Goal: Transaction & Acquisition: Purchase product/service

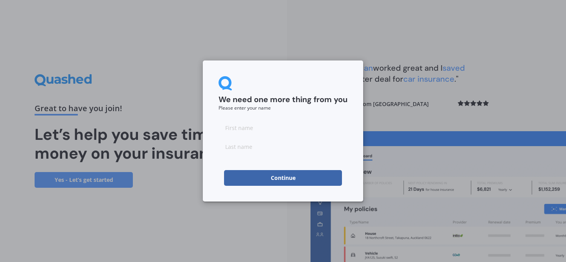
click at [267, 123] on input at bounding box center [282, 128] width 129 height 16
type input "[PERSON_NAME]"
click button "Continue" at bounding box center [283, 178] width 118 height 16
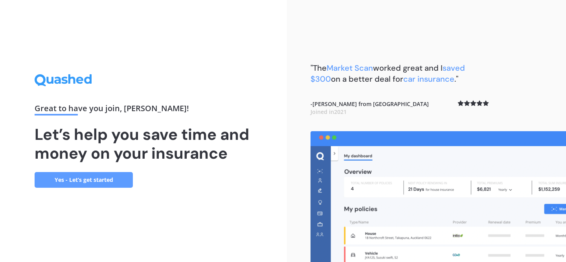
click at [68, 181] on link "Yes - Let’s get started" at bounding box center [84, 180] width 98 height 16
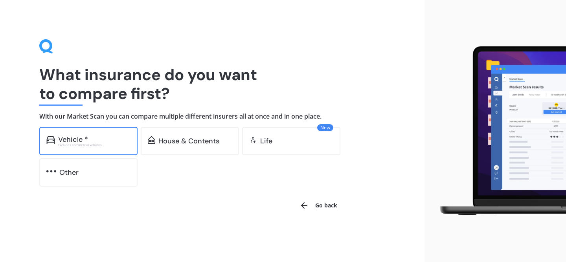
click at [78, 147] on div "Vehicle * Excludes commercial vehicles" at bounding box center [88, 141] width 98 height 28
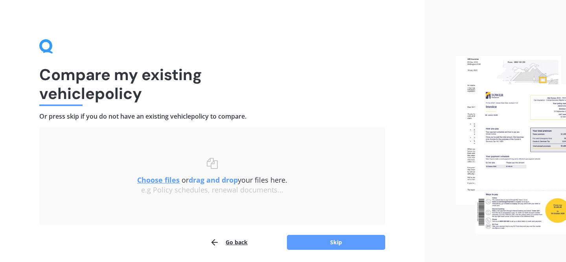
click at [224, 240] on button "Go back" at bounding box center [229, 243] width 38 height 16
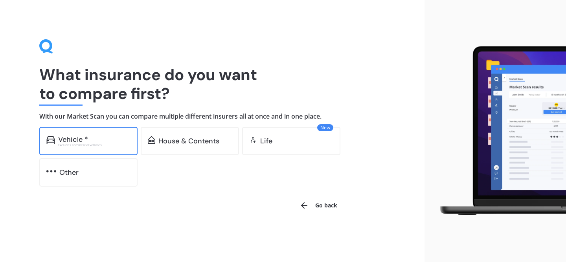
click at [92, 133] on div "Vehicle * Excludes commercial vehicles" at bounding box center [88, 141] width 98 height 28
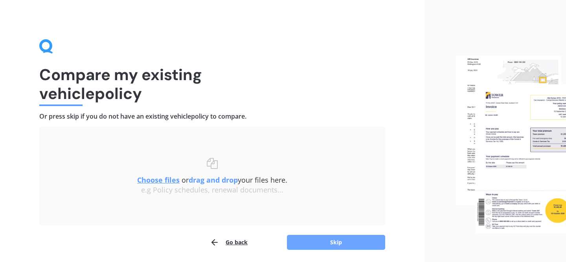
click at [310, 246] on button "Skip" at bounding box center [336, 242] width 98 height 15
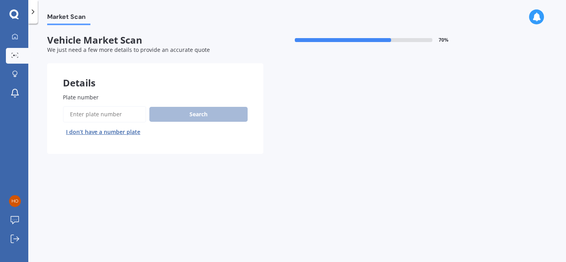
click at [93, 126] on button "I don’t have a number plate" at bounding box center [103, 132] width 81 height 13
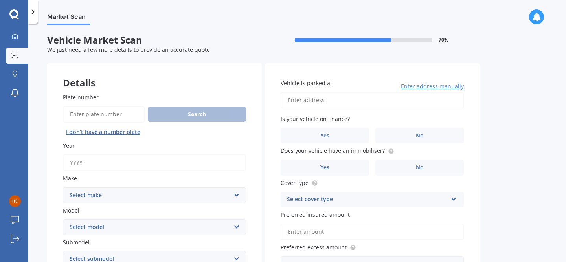
click at [95, 120] on input "Plate number" at bounding box center [104, 114] width 82 height 16
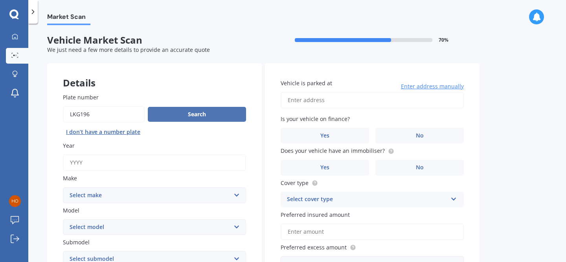
type input "LKG196"
click at [167, 116] on button "Search" at bounding box center [197, 114] width 98 height 15
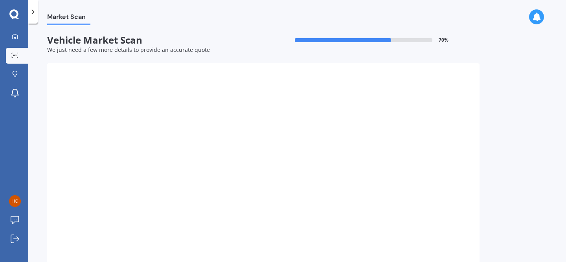
type input "2007"
select select "TOYOTA"
select select "AURIS"
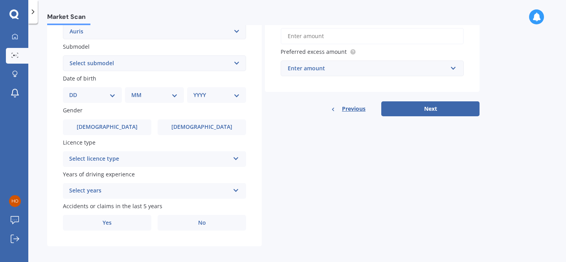
scroll to position [194, 0]
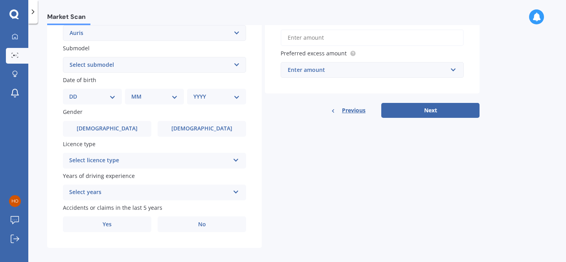
click at [117, 61] on select "Select submodel (All)" at bounding box center [154, 65] width 183 height 16
select select "(ALL)"
click at [90, 94] on select "DD 01 02 03 04 05 06 07 08 09 10 11 12 13 14 15 16 17 18 19 20 21 22 23 24 25 2…" at bounding box center [92, 96] width 46 height 9
select select "25"
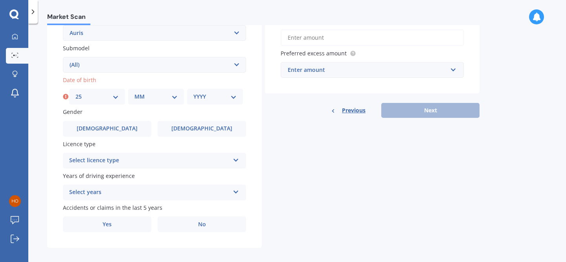
click at [159, 97] on select "MM 01 02 03 04 05 06 07 08 09 10 11 12" at bounding box center [155, 96] width 43 height 9
select select "12"
click at [215, 97] on select "YYYY 2025 2024 2023 2022 2021 2020 2019 2018 2017 2016 2015 2014 2013 2012 2011…" at bounding box center [214, 96] width 43 height 9
select select "1998"
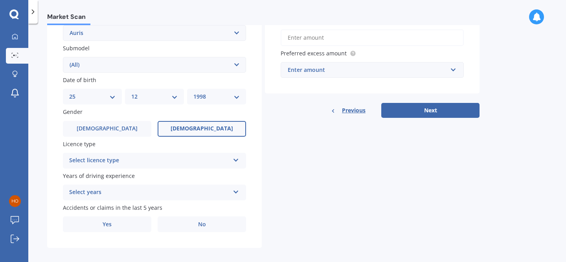
click at [193, 128] on span "[DEMOGRAPHIC_DATA]" at bounding box center [201, 128] width 62 height 7
click at [0, 0] on input "[DEMOGRAPHIC_DATA]" at bounding box center [0, 0] width 0 height 0
click at [164, 163] on div "Select licence type" at bounding box center [149, 160] width 160 height 9
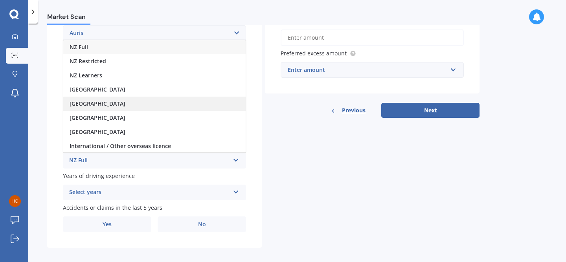
click at [136, 101] on div "[GEOGRAPHIC_DATA]" at bounding box center [154, 104] width 182 height 14
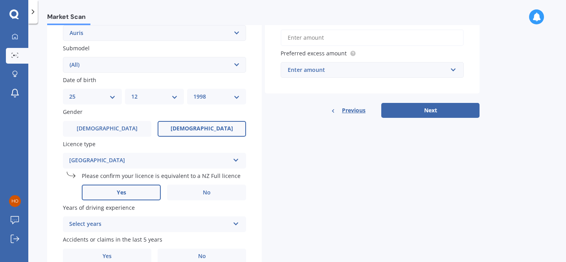
click at [110, 198] on label "Yes" at bounding box center [121, 193] width 79 height 16
click at [0, 0] on input "Yes" at bounding box center [0, 0] width 0 height 0
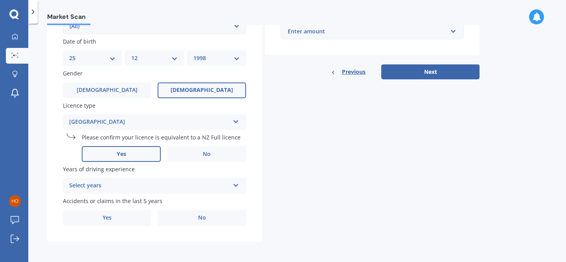
click at [114, 178] on div "Select years 5 or more years 4 years 3 years 2 years 1 year" at bounding box center [154, 186] width 183 height 16
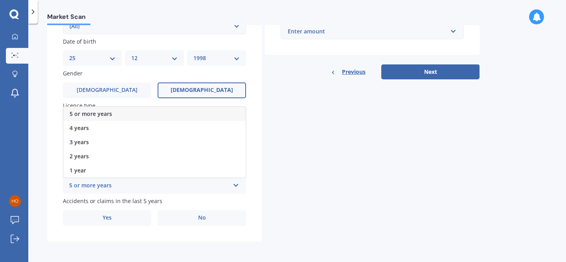
click at [117, 114] on div "5 or more years" at bounding box center [154, 114] width 182 height 14
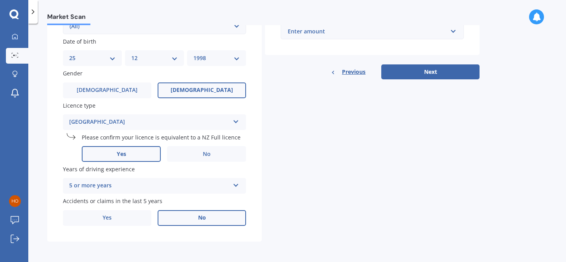
click at [196, 219] on label "No" at bounding box center [202, 218] width 88 height 16
click at [0, 0] on input "No" at bounding box center [0, 0] width 0 height 0
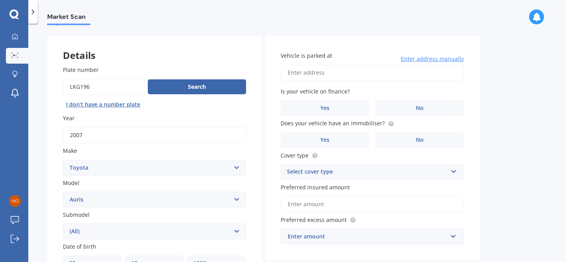
scroll to position [0, 0]
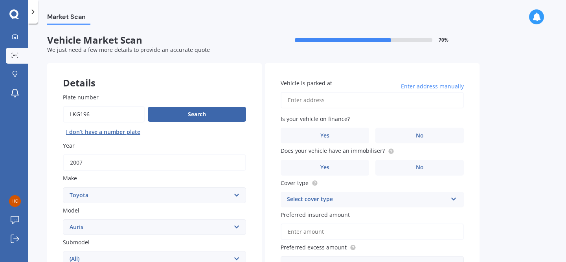
click at [338, 100] on input "Vehicle is parked at" at bounding box center [371, 100] width 183 height 16
click at [317, 98] on input "[STREET_ADDRESS]" at bounding box center [371, 100] width 183 height 16
click at [388, 130] on label "No" at bounding box center [419, 136] width 88 height 16
click at [0, 0] on input "No" at bounding box center [0, 0] width 0 height 0
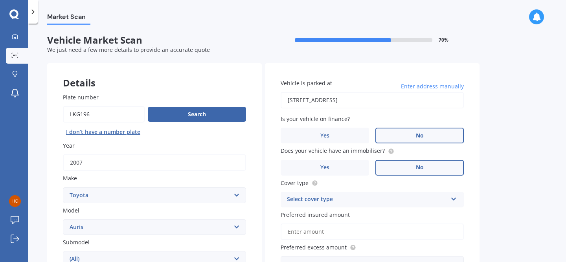
click at [410, 163] on label "No" at bounding box center [419, 168] width 88 height 16
click at [0, 0] on input "No" at bounding box center [0, 0] width 0 height 0
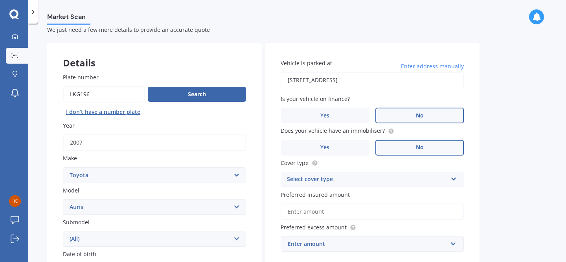
scroll to position [22, 0]
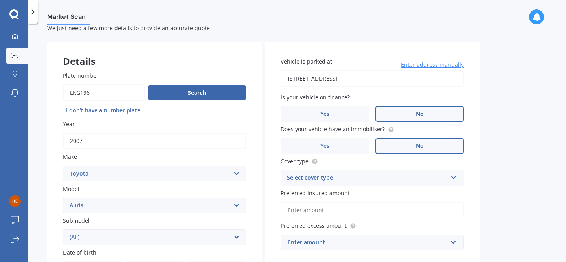
click at [414, 64] on span "Enter address manually" at bounding box center [432, 65] width 63 height 8
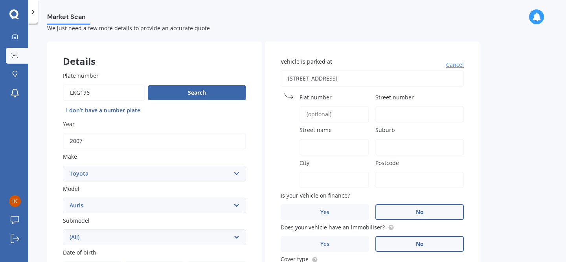
click at [376, 79] on input "[STREET_ADDRESS]" at bounding box center [371, 78] width 183 height 16
click at [449, 65] on span "Cancel" at bounding box center [455, 65] width 18 height 8
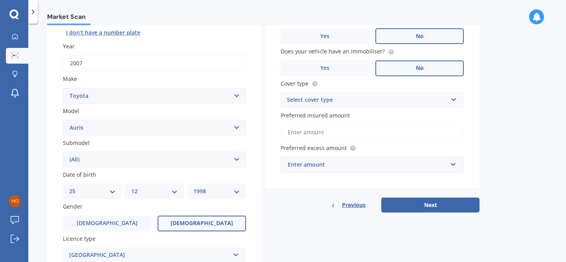
scroll to position [0, 0]
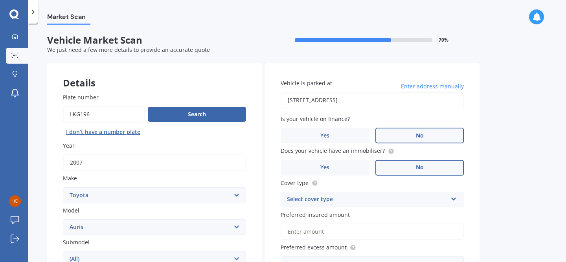
drag, startPoint x: 373, startPoint y: 101, endPoint x: 195, endPoint y: 91, distance: 178.2
type input "[STREET_ADDRESS]"
click at [440, 83] on span "Enter address manually" at bounding box center [432, 86] width 63 height 8
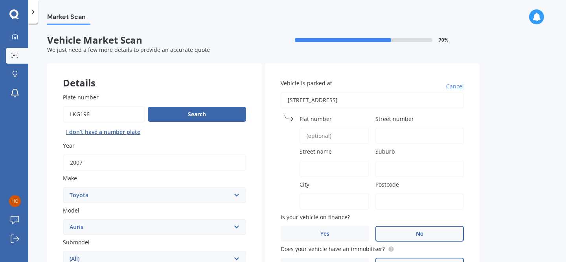
click at [412, 93] on input "[STREET_ADDRESS]" at bounding box center [371, 100] width 183 height 16
drag, startPoint x: 409, startPoint y: 104, endPoint x: 242, endPoint y: 83, distance: 168.2
click at [388, 128] on input "Street number" at bounding box center [419, 136] width 88 height 16
type input "437"
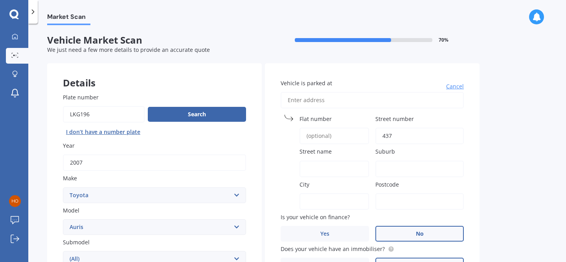
click at [321, 164] on input "Street name" at bounding box center [334, 169] width 70 height 16
type input "Morrinsville-[GEOGRAPHIC_DATA]"
click at [317, 192] on div "City" at bounding box center [324, 194] width 88 height 29
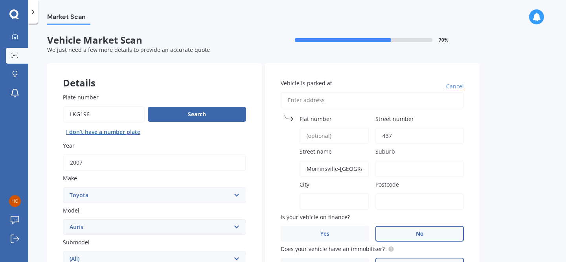
click at [317, 195] on input "City" at bounding box center [334, 201] width 70 height 16
type input "Morrinsville"
click at [385, 169] on input "Suburb" at bounding box center [419, 169] width 88 height 16
type input "RD3"
click at [403, 198] on input "Postcode" at bounding box center [419, 201] width 88 height 16
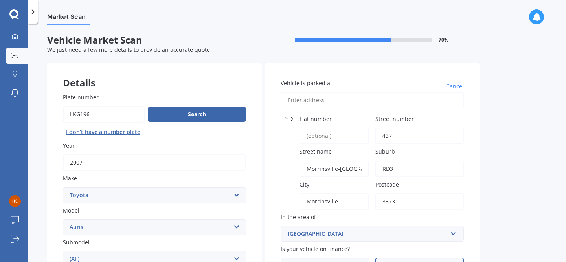
type input "3373"
click at [513, 168] on div "Market Scan Vehicle Market Scan 70 % We just need a few more details to provide…" at bounding box center [296, 144] width 537 height 238
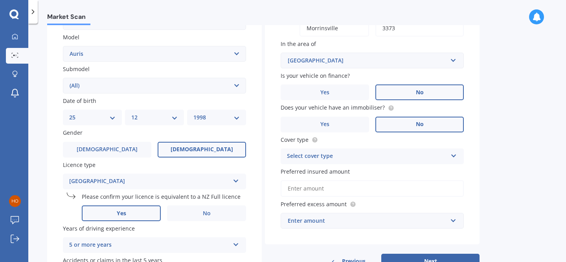
scroll to position [232, 0]
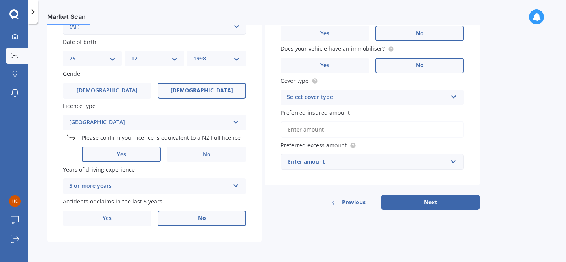
click at [397, 101] on div "Select cover type" at bounding box center [367, 97] width 160 height 9
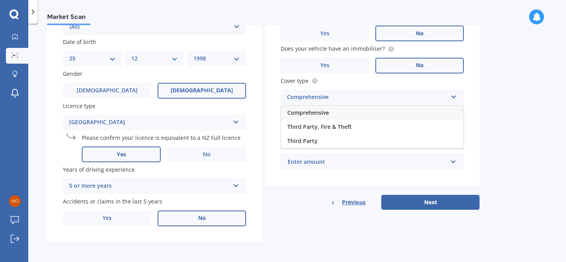
click at [389, 110] on div "Comprehensive" at bounding box center [372, 113] width 182 height 14
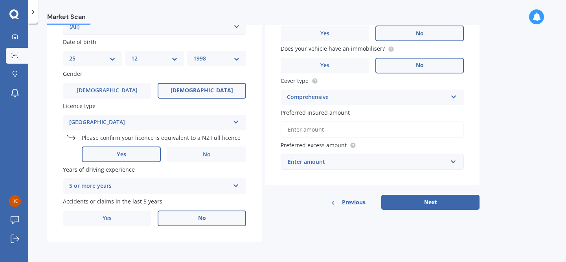
click at [372, 132] on input "Preferred insured amount" at bounding box center [371, 129] width 183 height 16
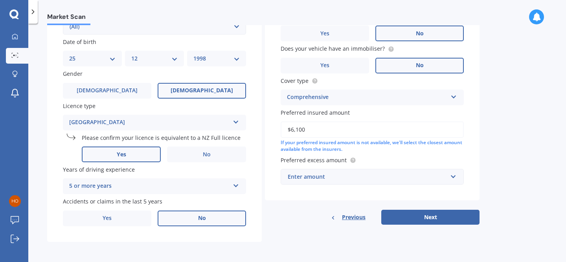
type input "$6,100"
click at [365, 172] on div "Enter amount" at bounding box center [367, 176] width 159 height 9
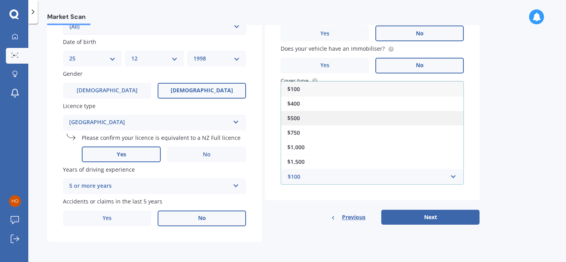
click at [317, 115] on div "$500" at bounding box center [372, 118] width 182 height 15
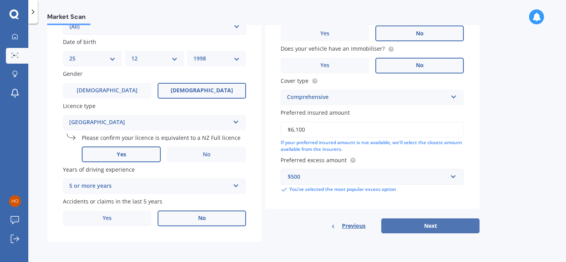
click at [392, 223] on button "Next" at bounding box center [430, 225] width 98 height 15
select select "25"
select select "12"
select select "1998"
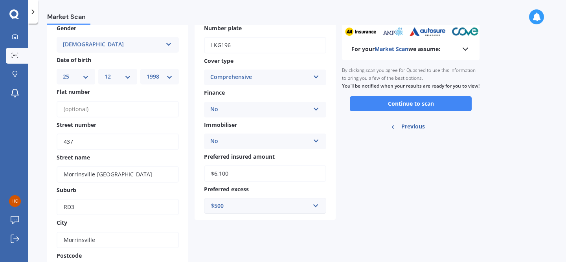
scroll to position [52, 0]
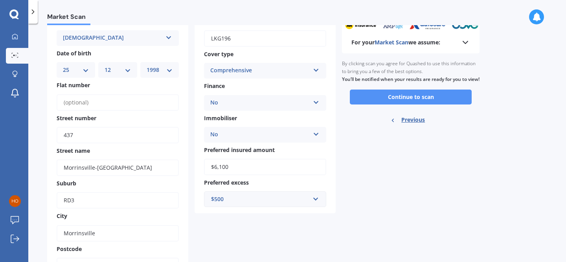
click at [399, 104] on button "Continue to scan" at bounding box center [411, 97] width 122 height 15
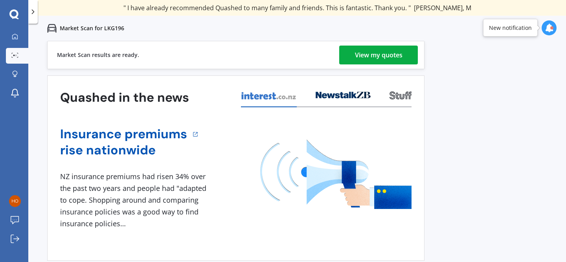
click at [398, 62] on div "View my quotes" at bounding box center [379, 55] width 48 height 19
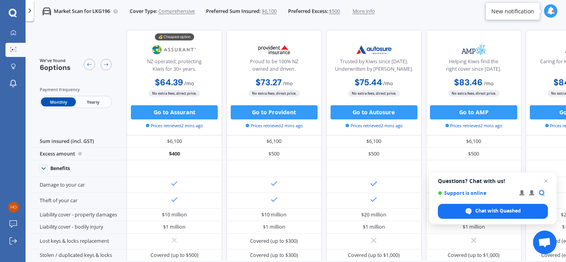
scroll to position [0, 176]
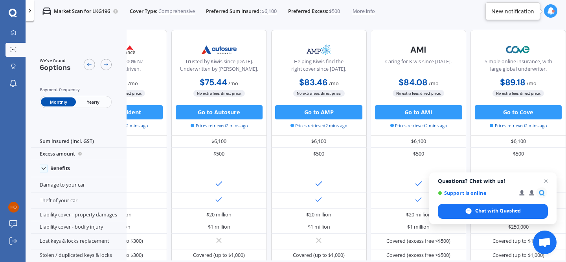
click at [374, 13] on span "More info" at bounding box center [363, 11] width 22 height 7
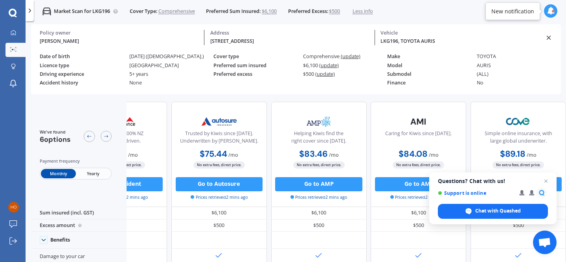
click at [27, 13] on icon at bounding box center [29, 10] width 7 height 7
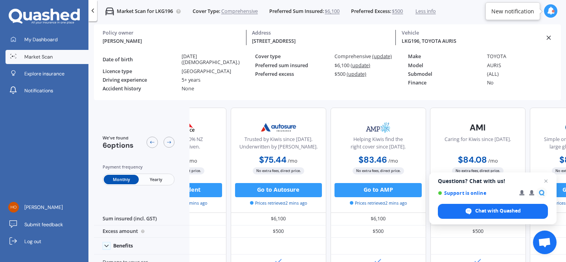
click at [95, 12] on icon at bounding box center [92, 10] width 7 height 7
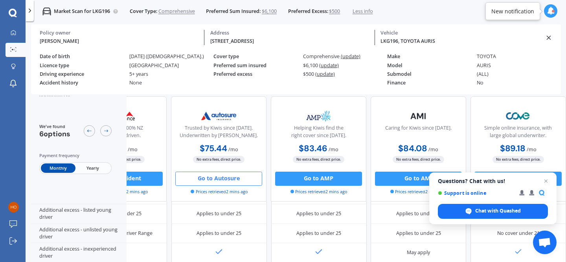
scroll to position [385, 176]
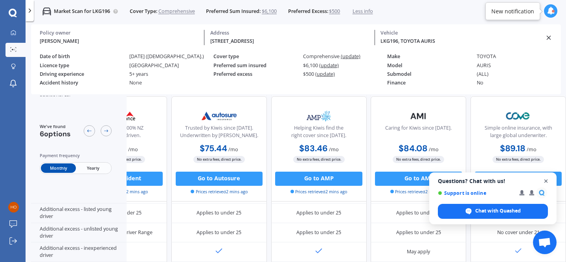
click at [544, 180] on span "Open chat" at bounding box center [546, 181] width 10 height 10
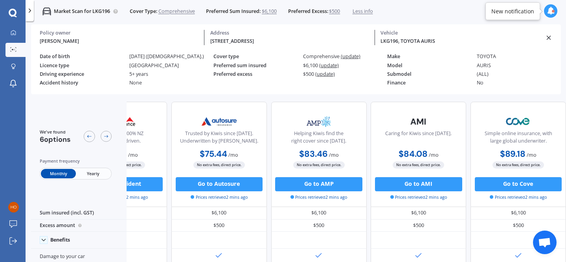
scroll to position [440, 176]
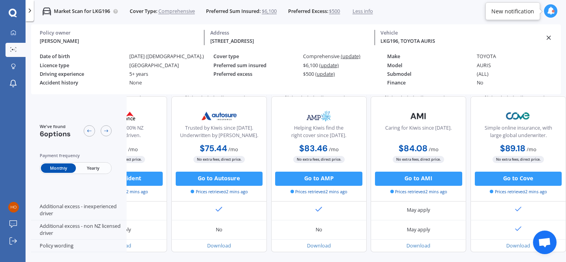
click at [29, 16] on div at bounding box center [30, 10] width 9 height 21
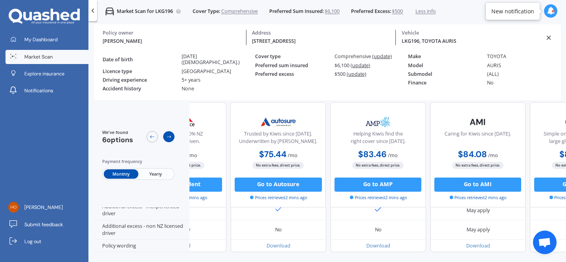
click at [166, 134] on icon at bounding box center [168, 136] width 5 height 5
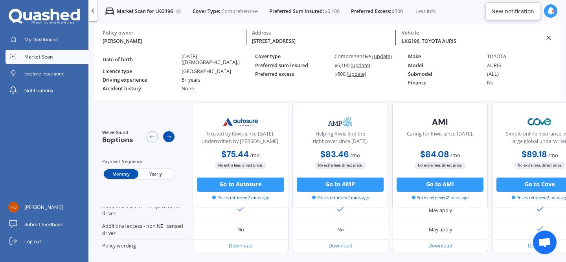
scroll to position [440, 246]
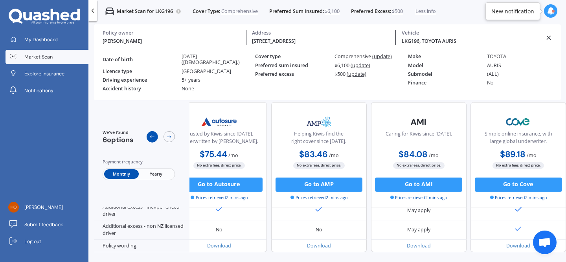
click at [153, 134] on div at bounding box center [152, 136] width 11 height 11
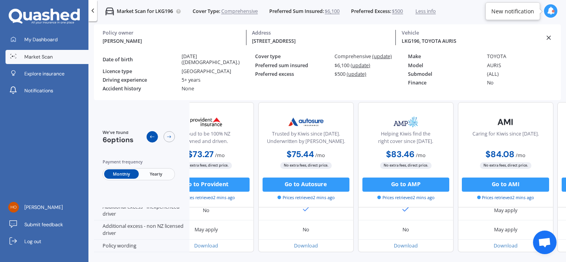
scroll to position [440, 139]
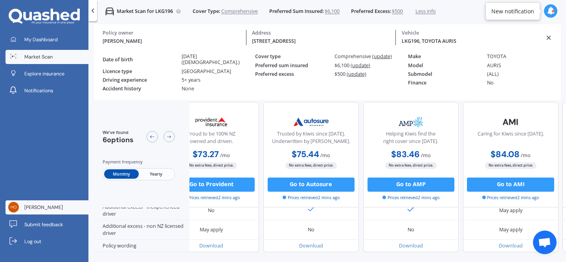
click at [32, 207] on span "[PERSON_NAME]" at bounding box center [43, 207] width 38 height 7
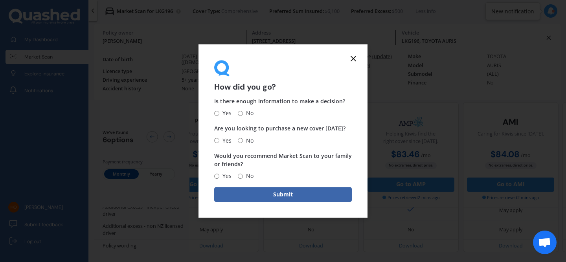
click at [354, 59] on icon at bounding box center [352, 58] width 9 height 9
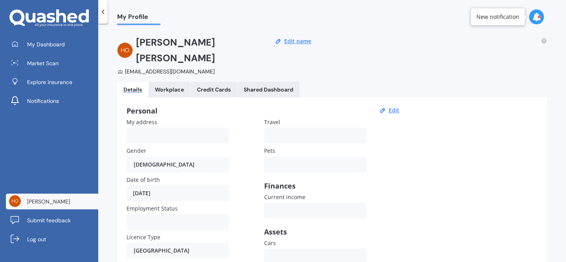
click at [354, 59] on div "[PERSON_NAME] [EMAIL_ADDRESS][DOMAIN_NAME] Edit name" at bounding box center [332, 55] width 430 height 41
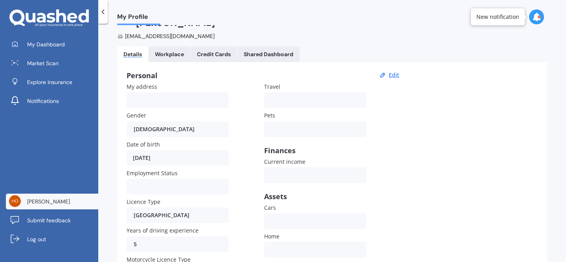
scroll to position [42, 0]
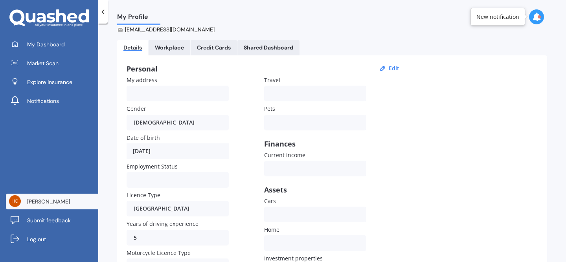
click at [397, 55] on div "Personal Edit My address Gender [DEMOGRAPHIC_DATA] [DEMOGRAPHIC_DATA] [DEMOGRAP…" at bounding box center [332, 185] width 430 height 260
click at [394, 65] on button "Edit" at bounding box center [393, 68] width 15 height 7
select select "25"
select select "12"
select select "1998"
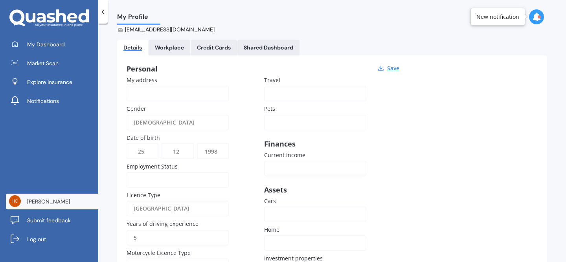
click at [164, 201] on div "[GEOGRAPHIC_DATA]" at bounding box center [173, 209] width 78 height 16
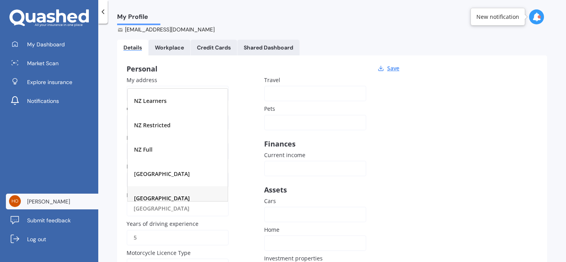
scroll to position [9, 0]
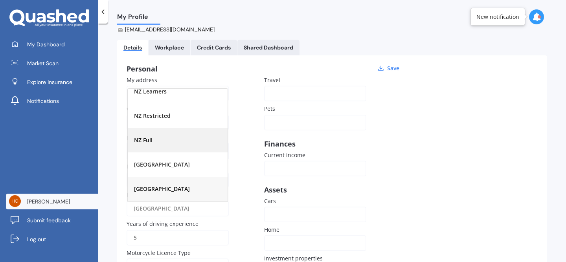
click at [151, 136] on span "NZ Full" at bounding box center [143, 139] width 18 height 7
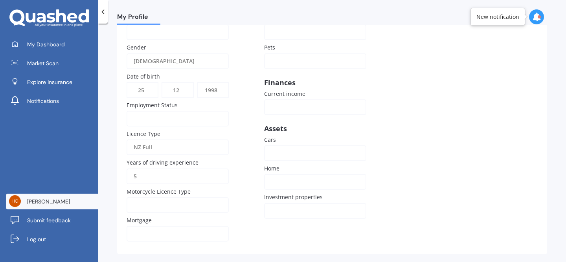
scroll to position [0, 0]
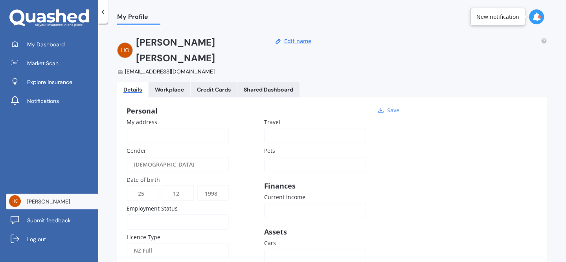
click at [393, 107] on button "Save" at bounding box center [393, 110] width 17 height 7
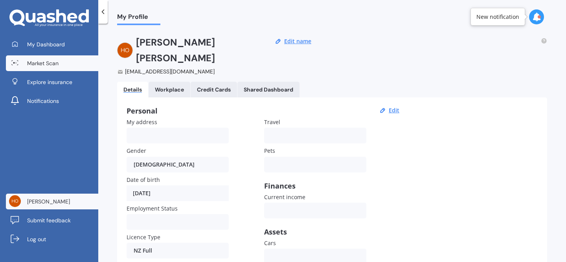
click at [49, 60] on span "Market Scan" at bounding box center [42, 63] width 31 height 8
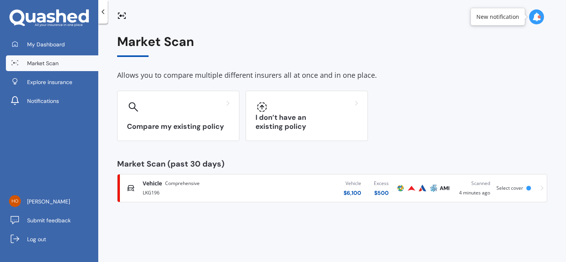
click at [312, 188] on div "Vehicle $ 6,100 Excess $ 500" at bounding box center [328, 188] width 134 height 24
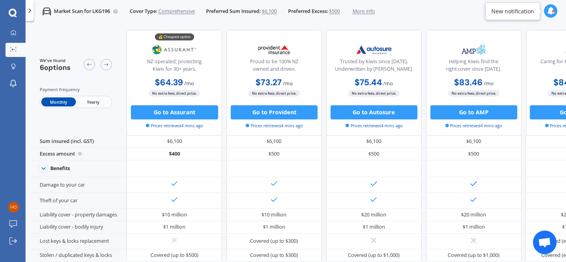
click at [372, 9] on span "More info" at bounding box center [363, 11] width 22 height 7
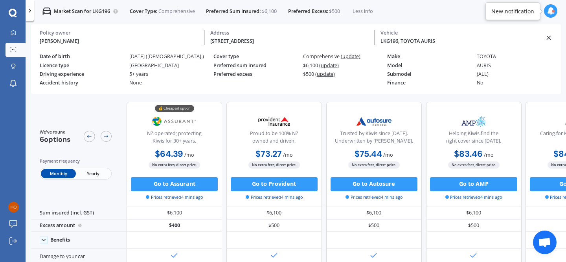
click at [29, 12] on icon at bounding box center [29, 10] width 7 height 7
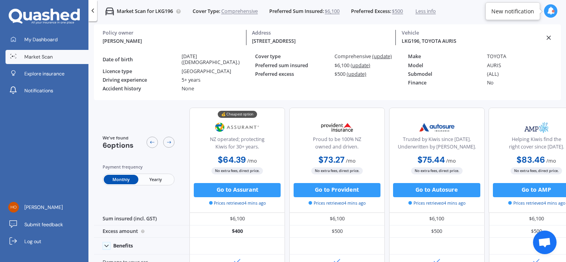
click at [26, 57] on span "Market Scan" at bounding box center [38, 56] width 28 height 7
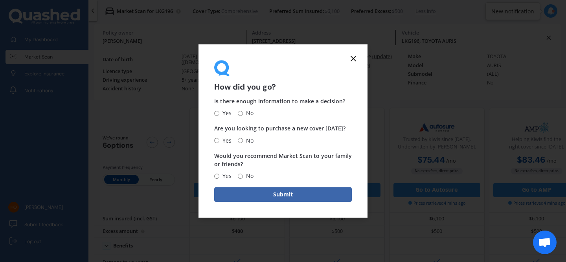
click at [354, 58] on line at bounding box center [353, 58] width 5 height 5
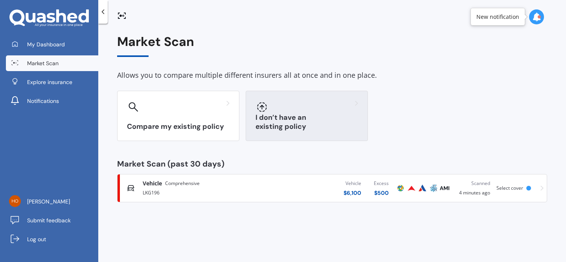
click at [283, 111] on div at bounding box center [306, 107] width 103 height 13
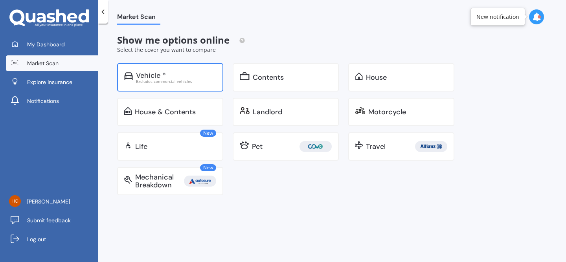
click at [190, 88] on div "Vehicle * Excludes commercial vehicles" at bounding box center [170, 77] width 106 height 28
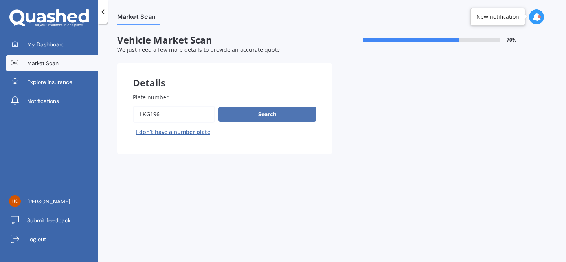
click at [268, 115] on button "Search" at bounding box center [267, 114] width 98 height 15
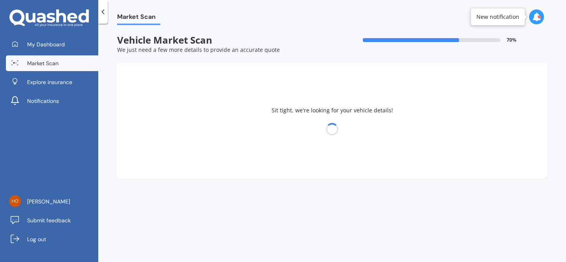
select select "TOYOTA"
select select "AURIS"
select select "25"
select select "12"
select select "1998"
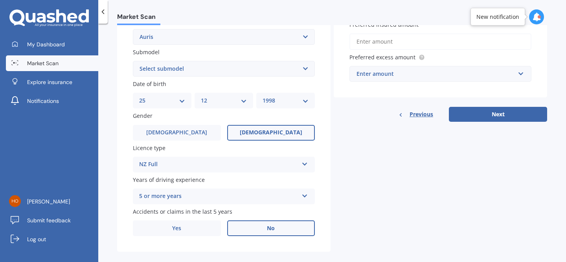
scroll to position [200, 0]
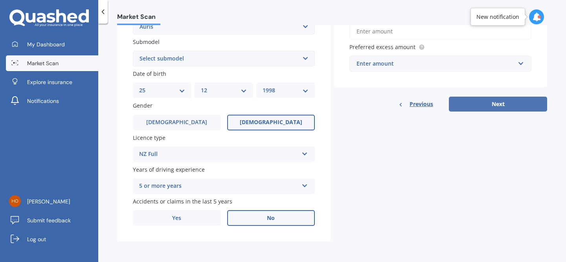
click at [467, 100] on button "Next" at bounding box center [498, 104] width 98 height 15
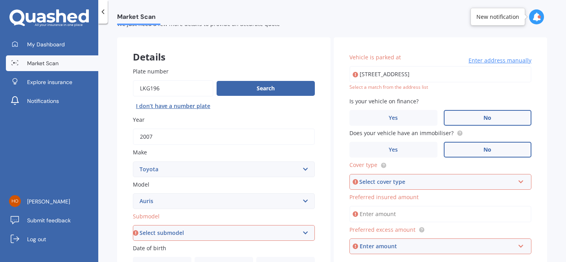
scroll to position [30, 0]
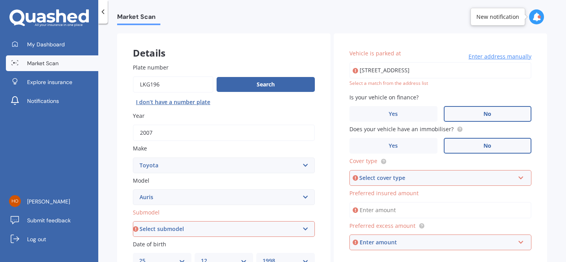
click at [431, 69] on input "[STREET_ADDRESS]" at bounding box center [440, 70] width 182 height 16
click at [515, 55] on span "Enter address manually" at bounding box center [499, 57] width 63 height 8
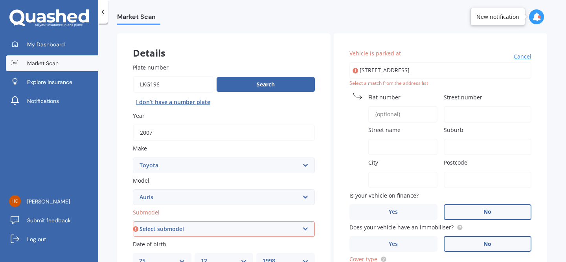
click at [435, 93] on div "Vehicle is parked at [STREET_ADDRESS] Cancel Select a match from the address li…" at bounding box center [439, 198] width 213 height 331
click at [435, 82] on div "Select a match from the address list" at bounding box center [440, 83] width 182 height 7
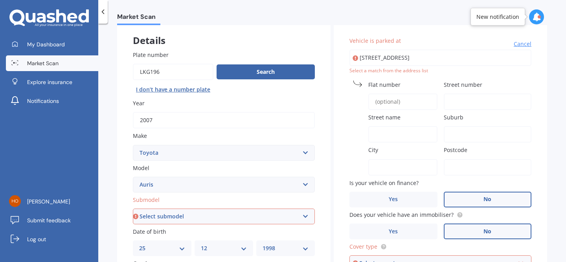
click at [451, 94] on input "Street number" at bounding box center [487, 101] width 88 height 16
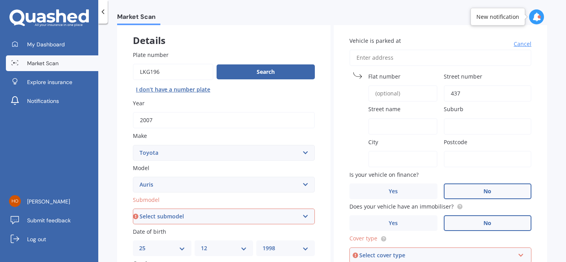
type input "437"
click at [403, 123] on input "Street name" at bounding box center [402, 126] width 69 height 16
type input "Morrinsville-Tahuna Rd"
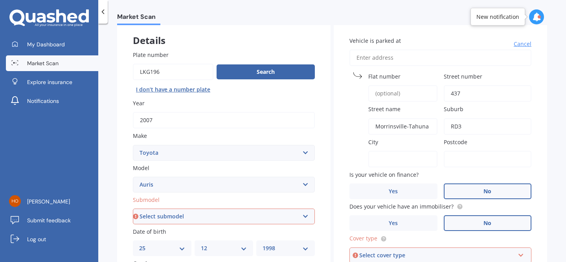
type input "RD3"
type input "Morrinsville"
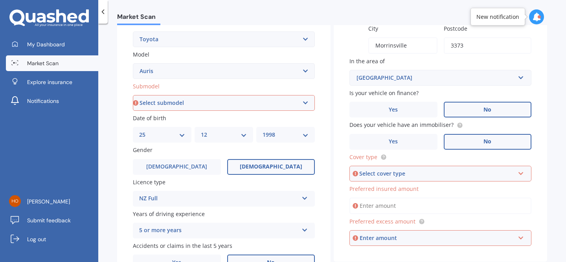
scroll to position [200, 0]
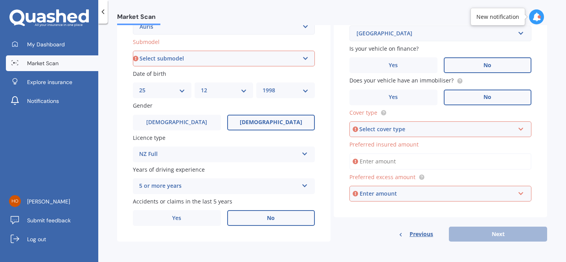
type input "3373"
click at [419, 135] on div "Select cover type Comprehensive Third Party, Fire & Theft Third Party" at bounding box center [440, 129] width 182 height 16
click at [405, 143] on div "Comprehensive" at bounding box center [440, 144] width 180 height 14
click at [399, 160] on input "Preferred insured amount" at bounding box center [440, 161] width 182 height 16
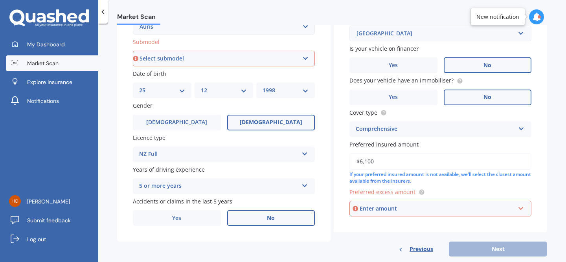
type input "$6,100"
click at [395, 202] on input "text" at bounding box center [437, 208] width 175 height 15
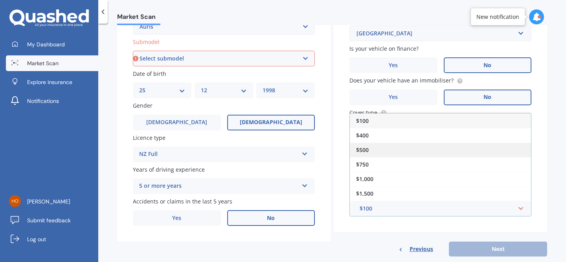
click at [360, 148] on span "$500" at bounding box center [362, 149] width 13 height 7
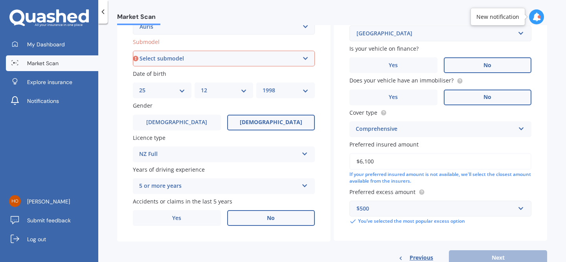
click at [482, 251] on div "Previous Next" at bounding box center [439, 257] width 213 height 15
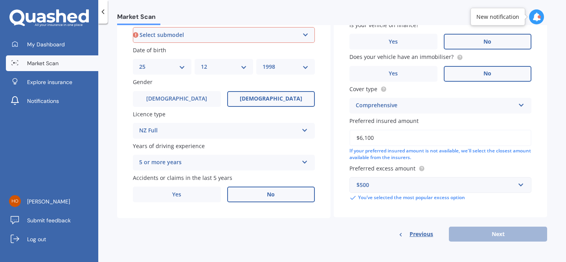
click at [484, 236] on div "Previous Next" at bounding box center [439, 234] width 213 height 15
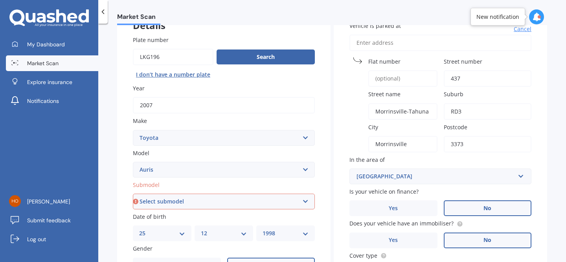
scroll to position [61, 0]
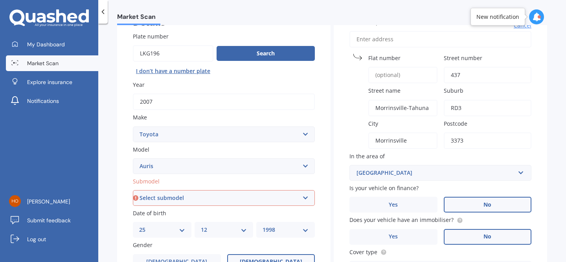
click at [171, 210] on label "Date of birth" at bounding box center [222, 213] width 179 height 8
click at [172, 201] on select "Select submodel (All)" at bounding box center [224, 198] width 182 height 16
select select "(ALL)"
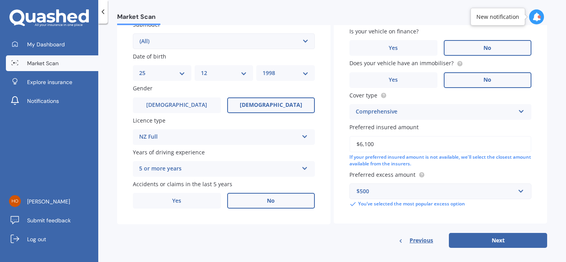
scroll to position [224, 0]
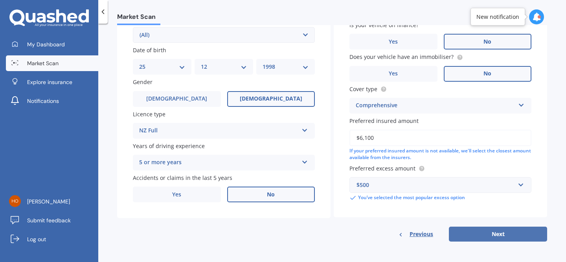
click at [470, 238] on button "Next" at bounding box center [498, 234] width 98 height 15
select select "25"
select select "12"
select select "1998"
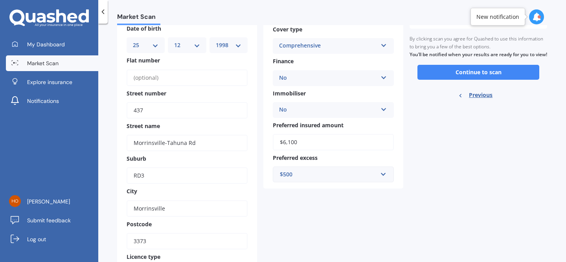
scroll to position [0, 0]
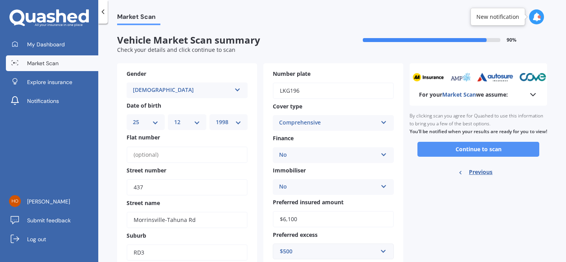
click at [466, 150] on button "Continue to scan" at bounding box center [478, 149] width 122 height 15
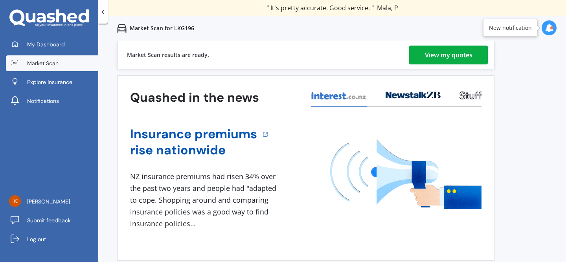
click at [430, 55] on div "View my quotes" at bounding box center [449, 55] width 48 height 19
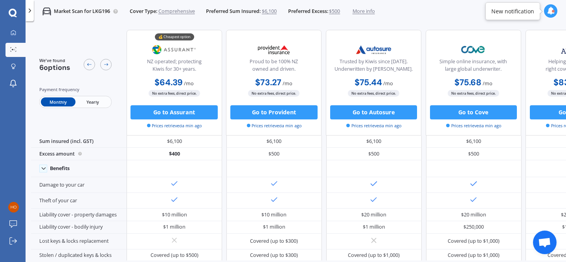
click at [90, 99] on span "Yearly" at bounding box center [93, 101] width 35 height 9
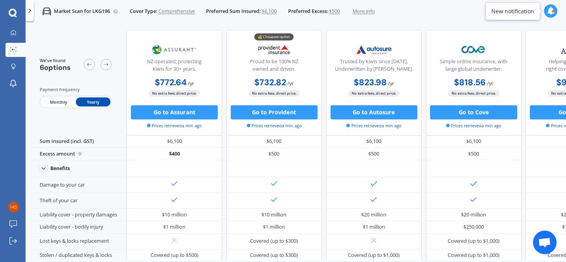
click at [46, 97] on span "Monthly" at bounding box center [58, 101] width 35 height 9
